Goal: Task Accomplishment & Management: Use online tool/utility

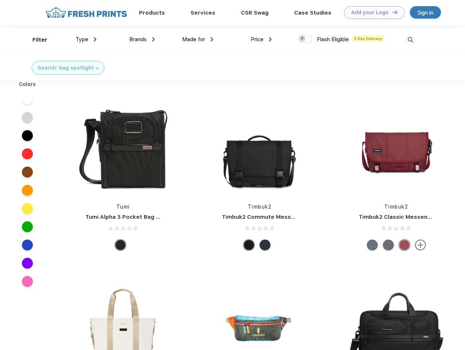
click at [371, 12] on link "Add your Logo Design Tool" at bounding box center [374, 12] width 60 height 13
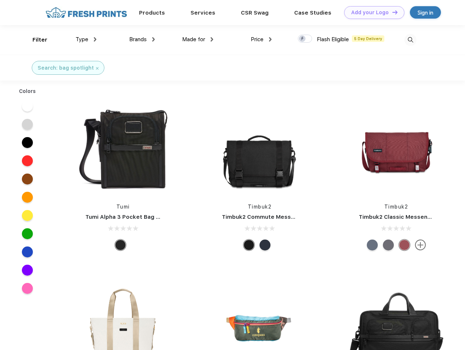
click at [0, 0] on div "Design Tool" at bounding box center [0, 0] width 0 height 0
click at [391, 12] on link "Add your Logo Design Tool" at bounding box center [374, 12] width 60 height 13
click at [35, 40] on div "Filter" at bounding box center [39, 40] width 15 height 8
click at [86, 39] on span "Type" at bounding box center [82, 39] width 13 height 7
click at [142, 39] on span "Brands" at bounding box center [138, 39] width 18 height 7
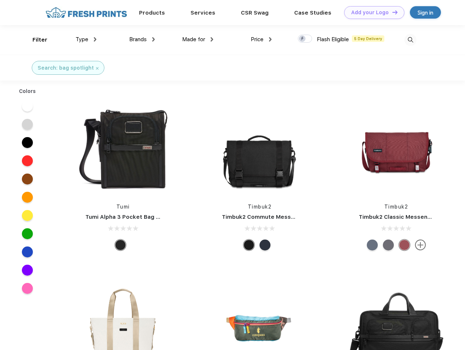
click at [198, 39] on span "Made for" at bounding box center [193, 39] width 23 height 7
click at [261, 39] on span "Price" at bounding box center [257, 39] width 13 height 7
click at [305, 39] on div at bounding box center [305, 39] width 14 height 8
click at [302, 39] on input "checkbox" at bounding box center [300, 36] width 5 height 5
click at [410, 40] on img at bounding box center [410, 40] width 12 height 12
